Goal: Find specific page/section: Find specific page/section

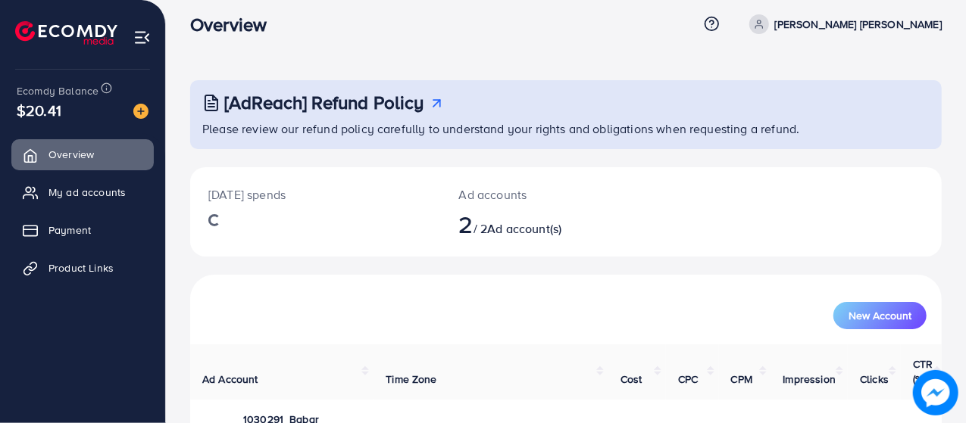
scroll to position [156, 0]
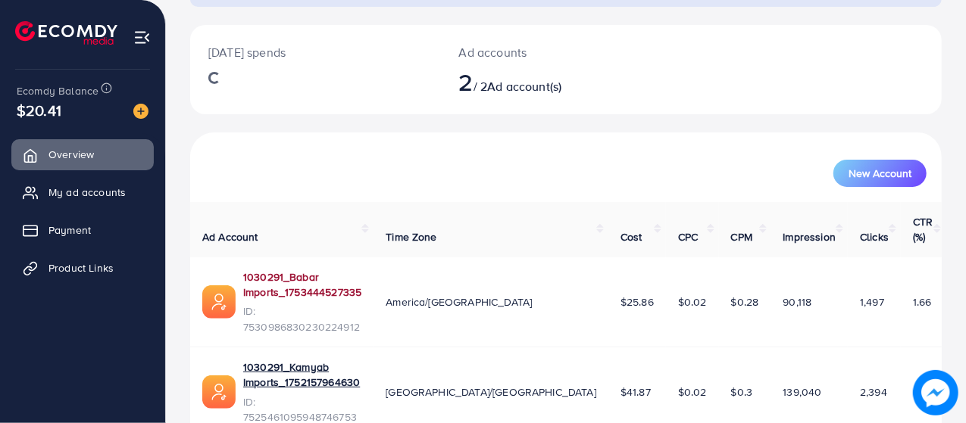
click at [361, 270] on link "1030291_Babar Imports_1753444527335" at bounding box center [302, 285] width 118 height 31
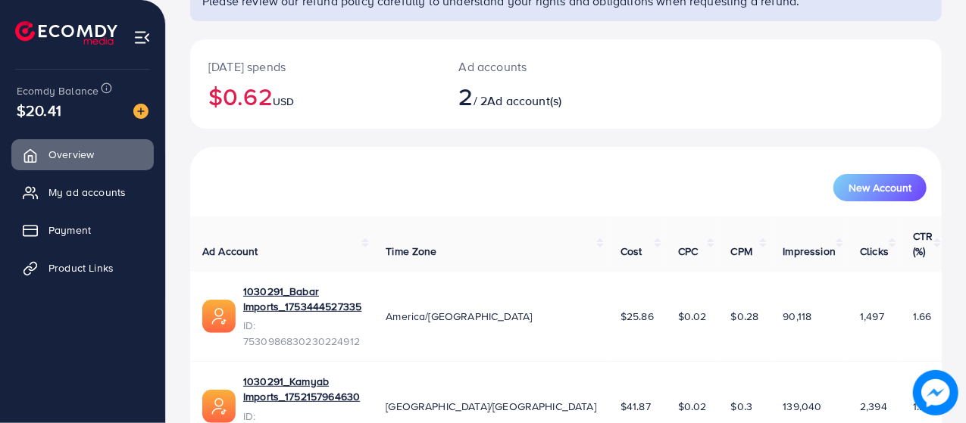
scroll to position [143, 0]
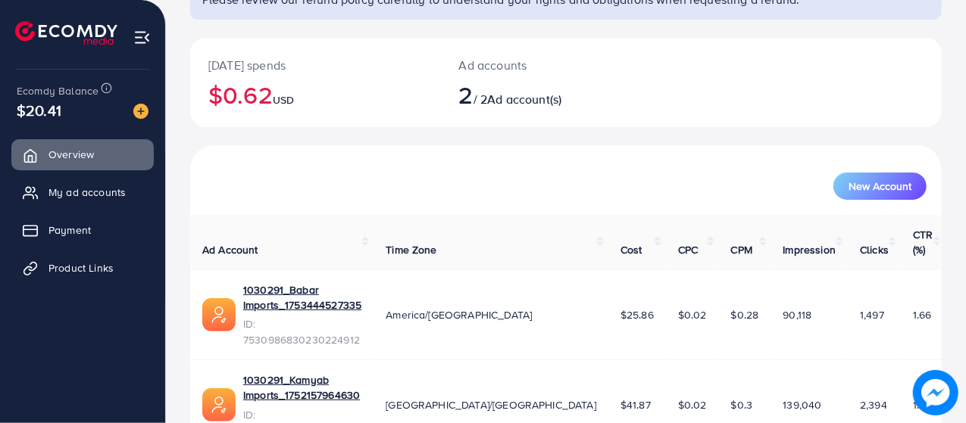
click at [679, 285] on td "$0.02" at bounding box center [692, 315] width 53 height 90
click at [678, 308] on span "$0.02" at bounding box center [692, 315] width 29 height 15
click at [361, 283] on link "1030291_Babar Imports_1753444527335" at bounding box center [302, 298] width 118 height 31
